Goal: Find specific page/section: Find specific page/section

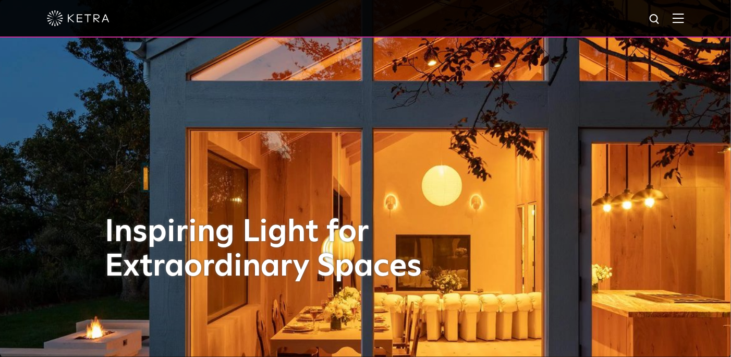
click at [680, 21] on img at bounding box center [677, 18] width 11 height 10
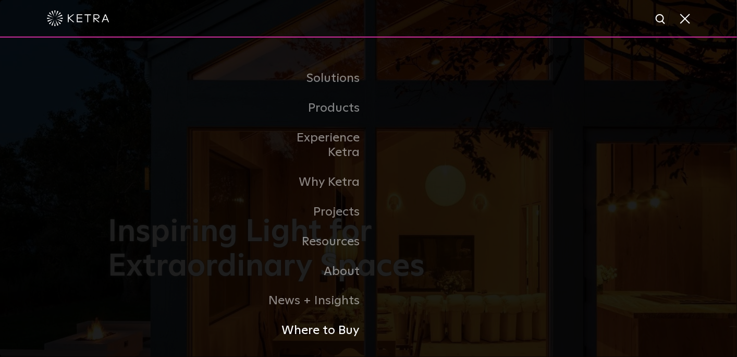
click at [342, 315] on link "Where to Buy" at bounding box center [315, 330] width 107 height 30
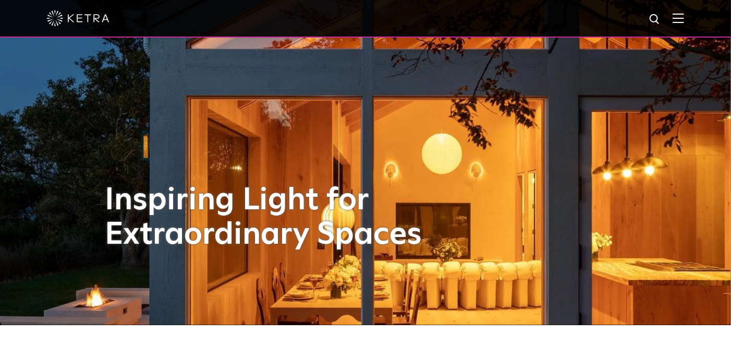
scroll to position [42, 0]
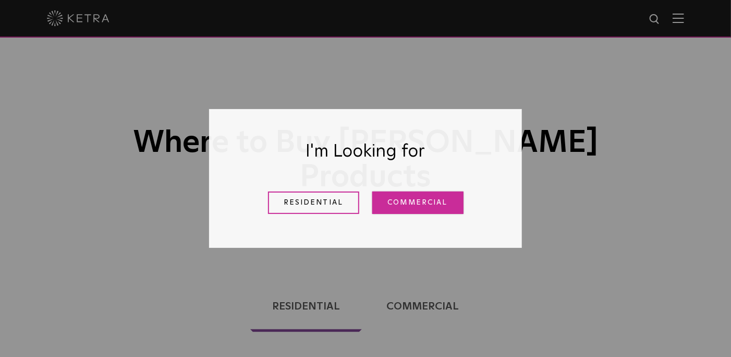
click at [409, 202] on link "Commercial" at bounding box center [417, 202] width 91 height 22
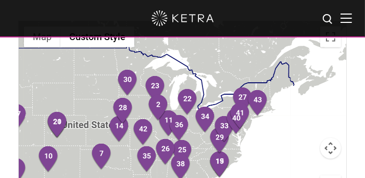
scroll to position [408, 0]
